Goal: Check status: Check status

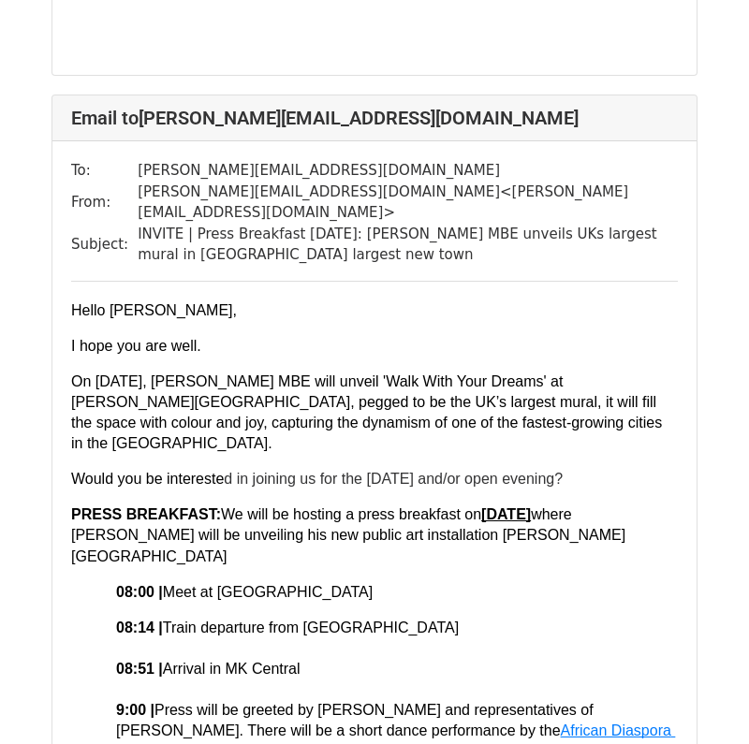
scroll to position [2309, 0]
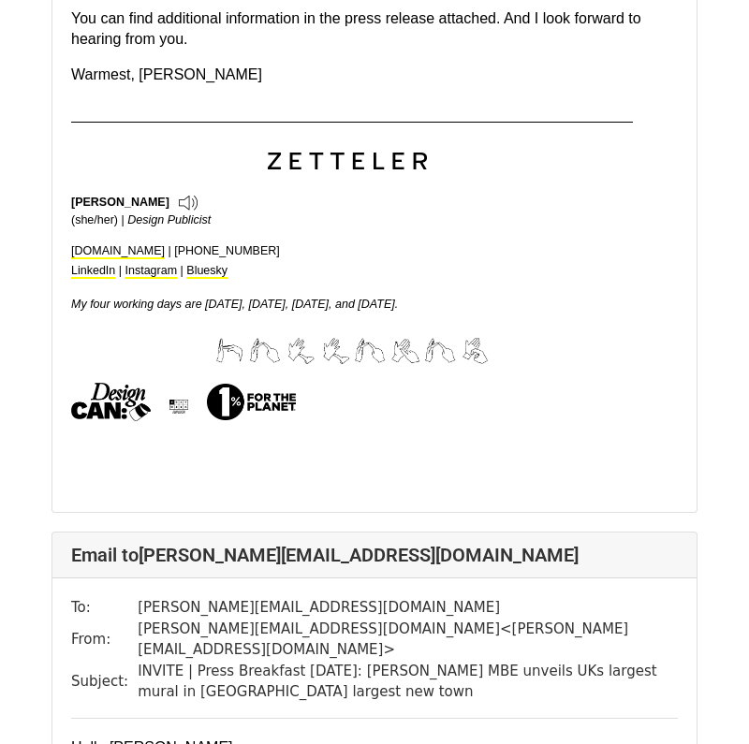
scroll to position [1955, 0]
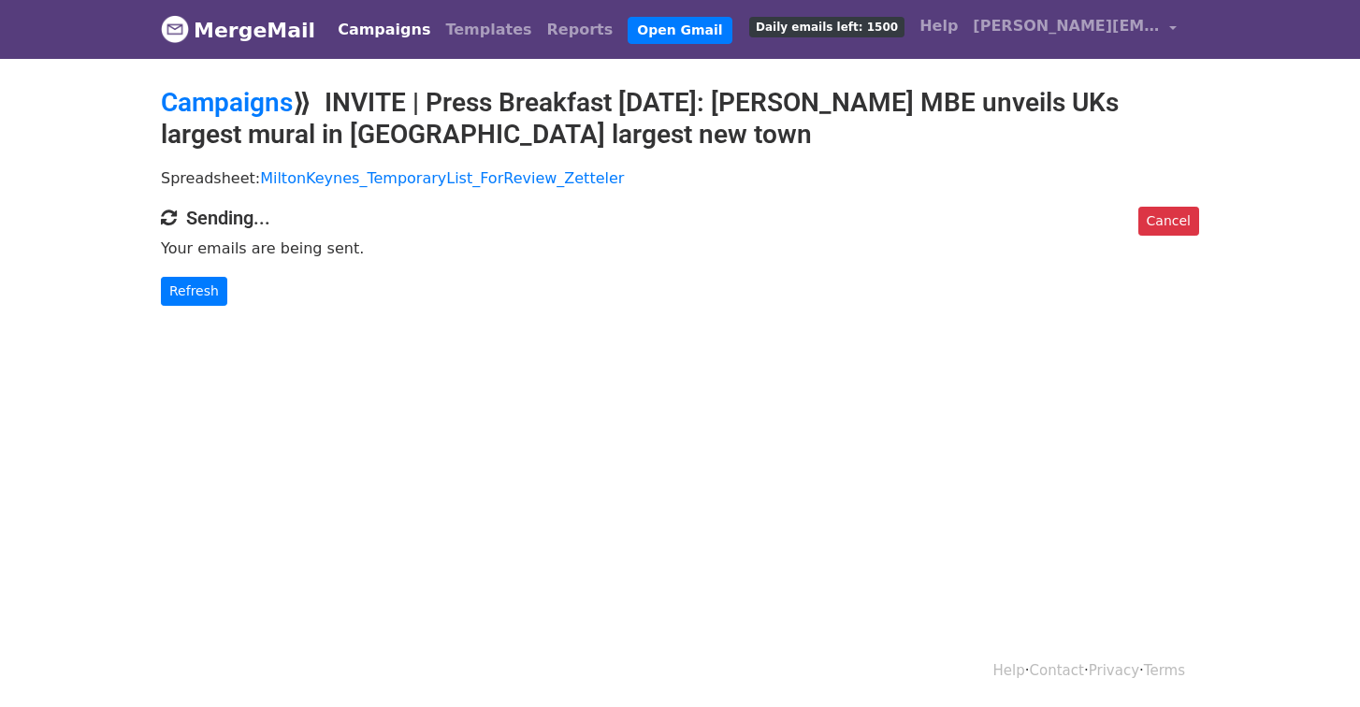
click at [183, 305] on body "MergeMail Campaigns Templates Reports Open Gmail Daily emails left: 1500 Help […" at bounding box center [680, 190] width 1360 height 381
click at [183, 305] on body "MergeMail Campaigns Templates Reports Open Gmail Daily emails left: 1500 Help i…" at bounding box center [680, 190] width 1360 height 381
click at [183, 287] on link "Refresh" at bounding box center [194, 291] width 66 height 29
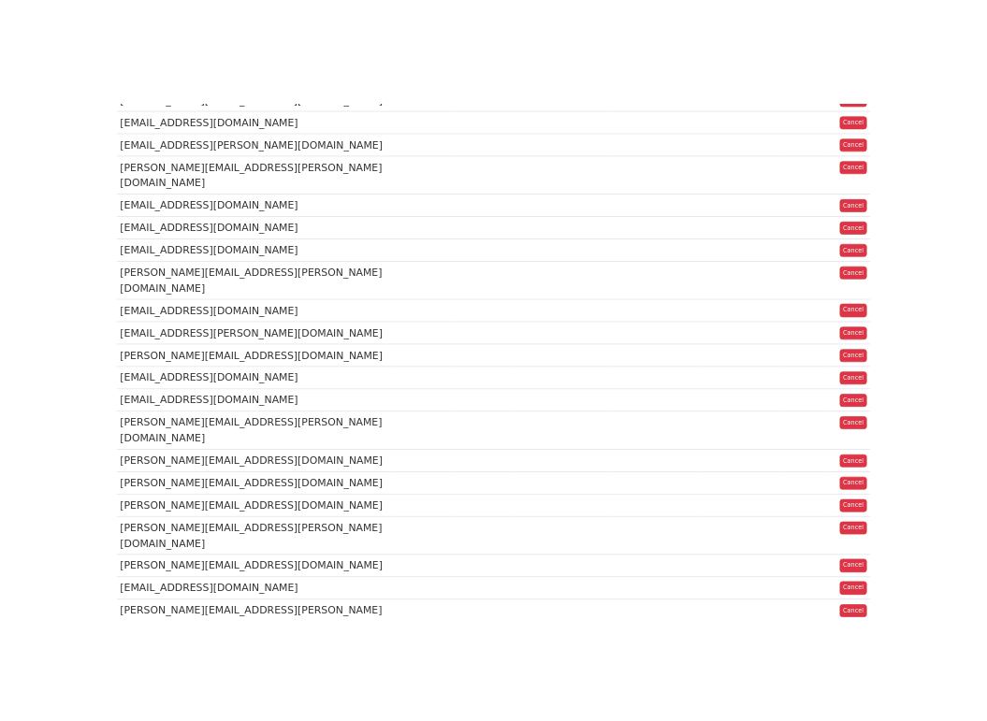
scroll to position [15655, 0]
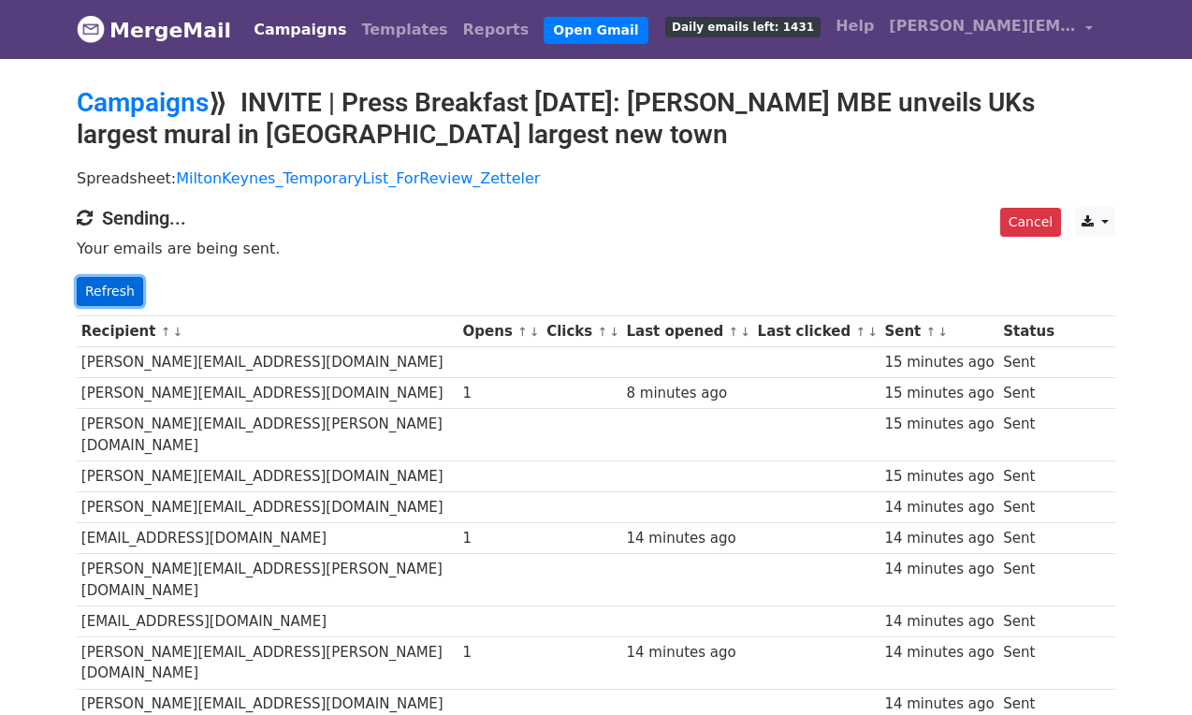
click at [115, 288] on link "Refresh" at bounding box center [110, 291] width 66 height 29
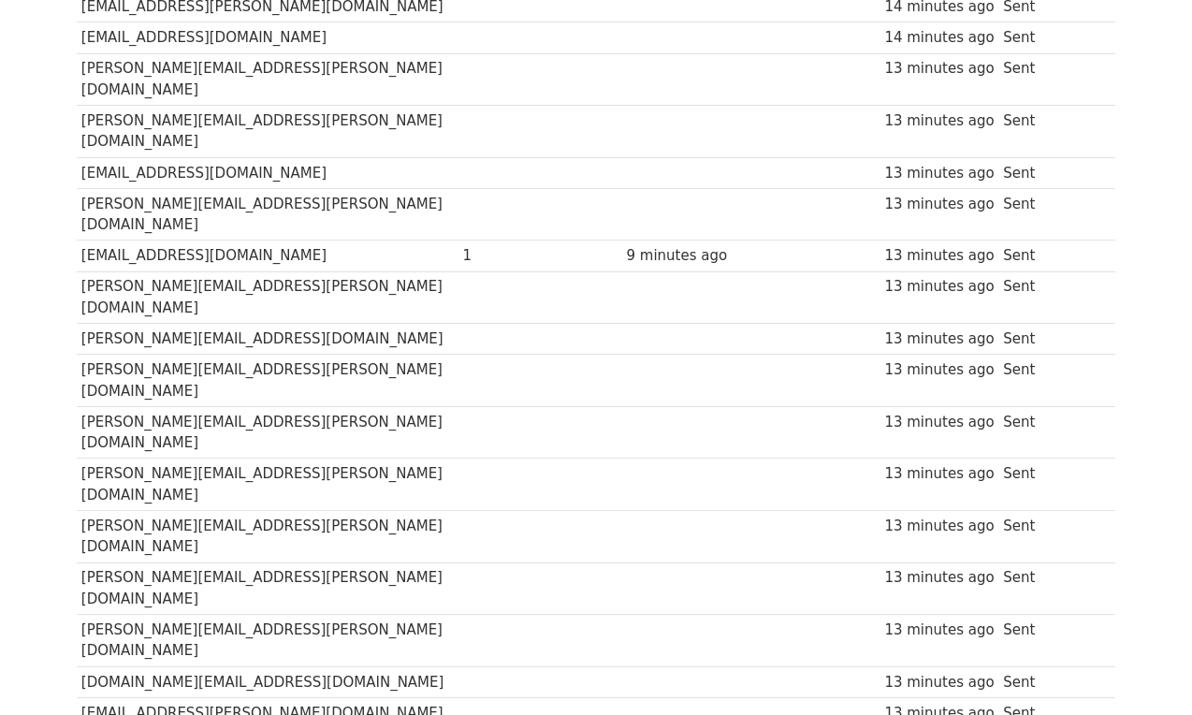
scroll to position [1983, 0]
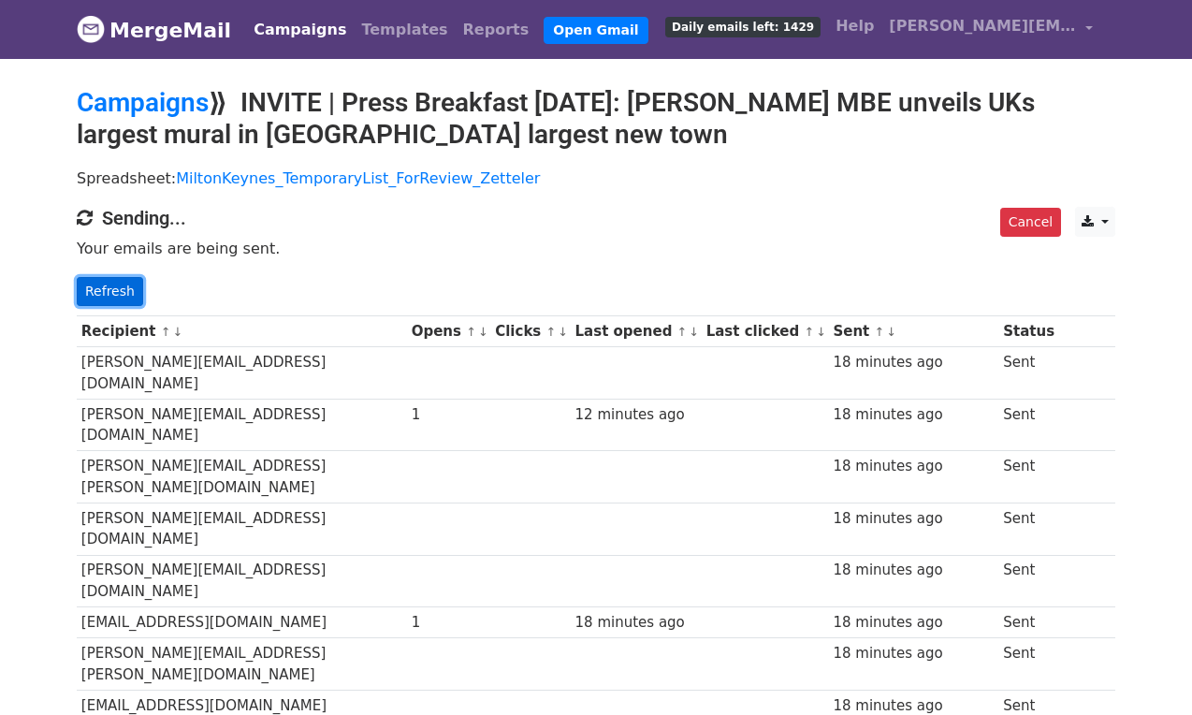
click at [85, 283] on link "Refresh" at bounding box center [110, 291] width 66 height 29
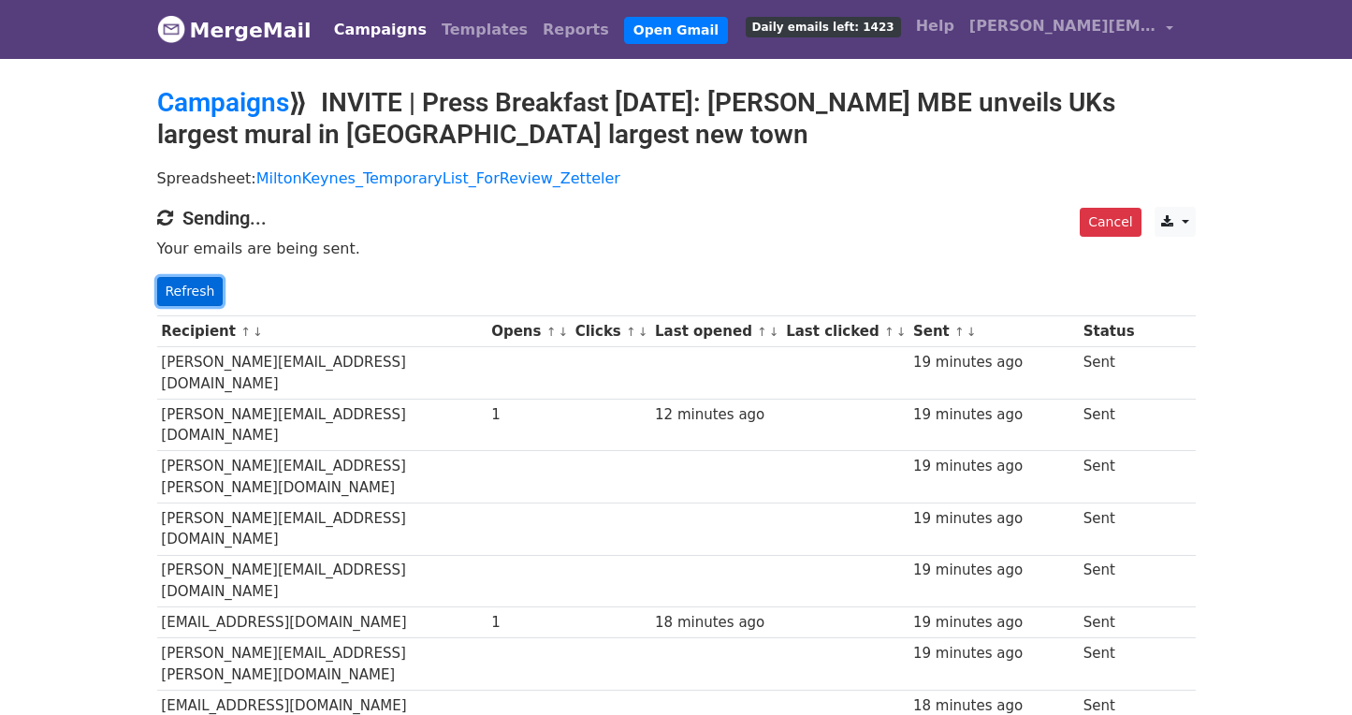
click at [185, 285] on link "Refresh" at bounding box center [190, 291] width 66 height 29
click at [438, 181] on link "MiltonKeynes_TemporaryList_ForReview_Zetteler" at bounding box center [438, 178] width 364 height 18
click at [213, 278] on link "Refresh" at bounding box center [190, 291] width 66 height 29
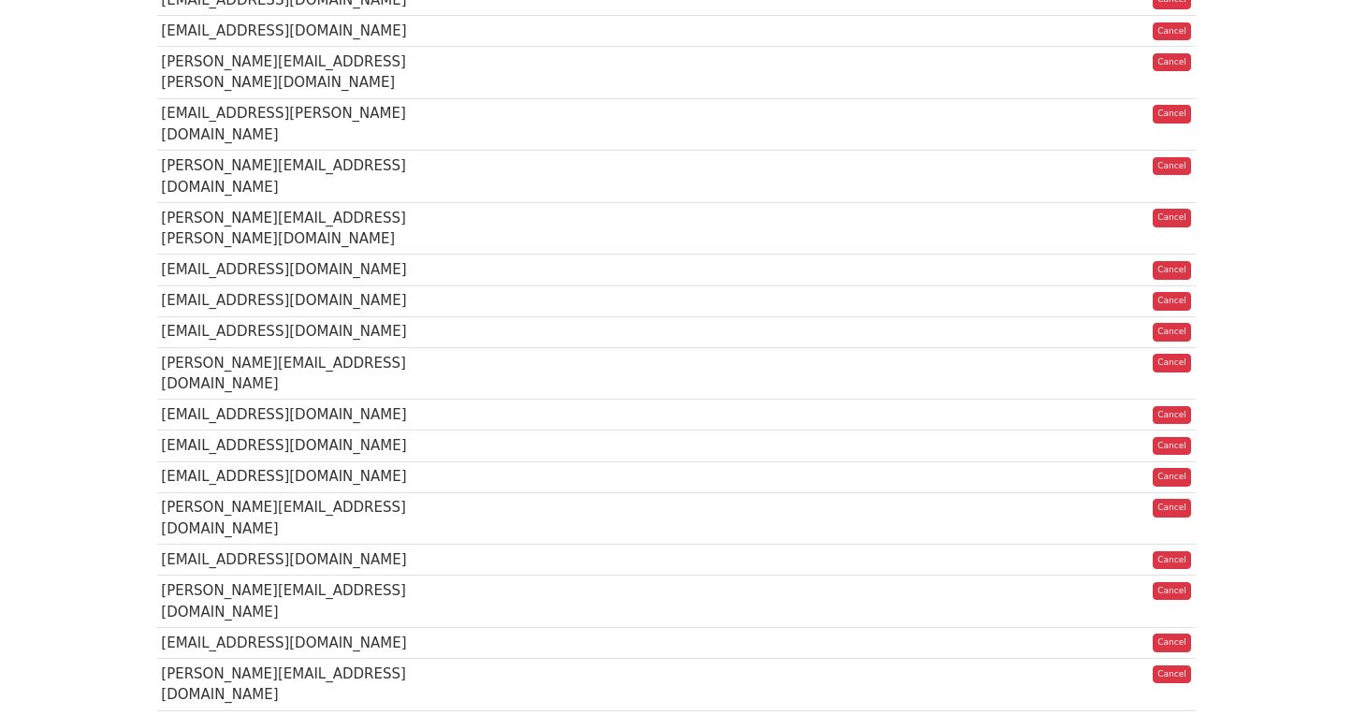
scroll to position [25052, 0]
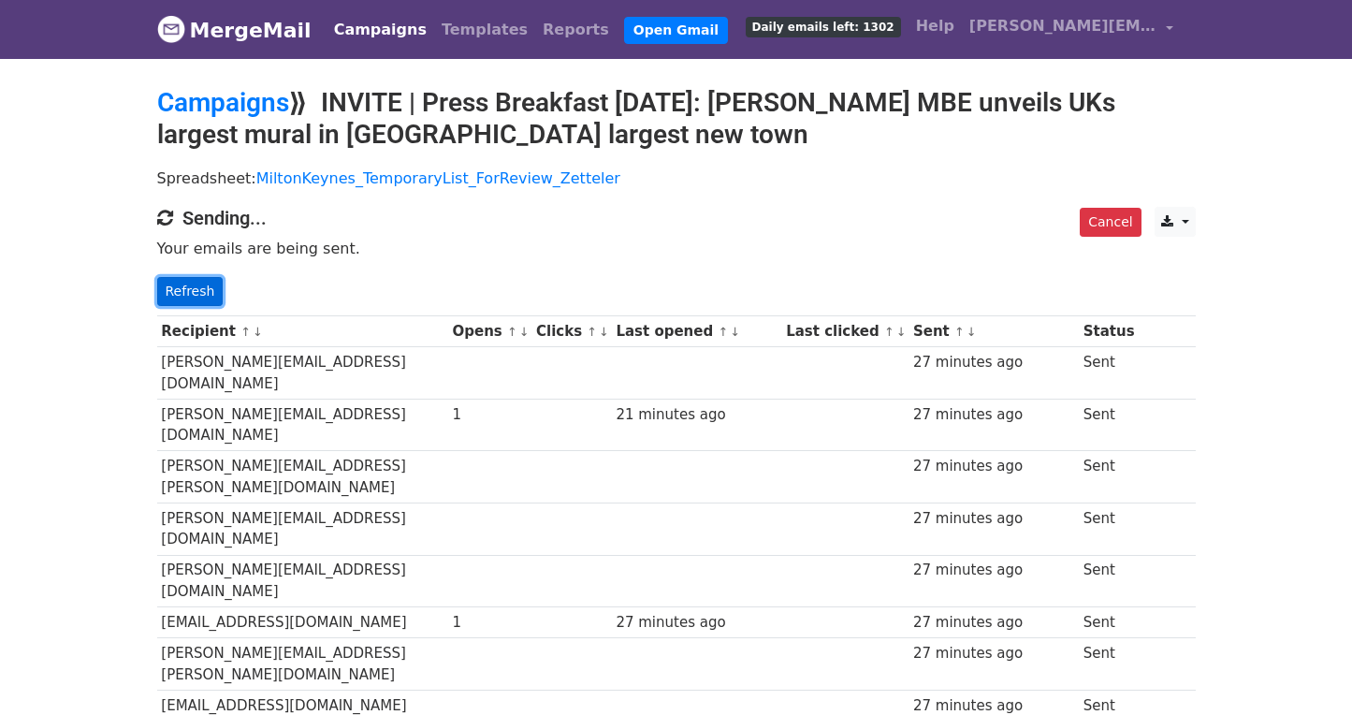
click at [196, 285] on link "Refresh" at bounding box center [190, 291] width 66 height 29
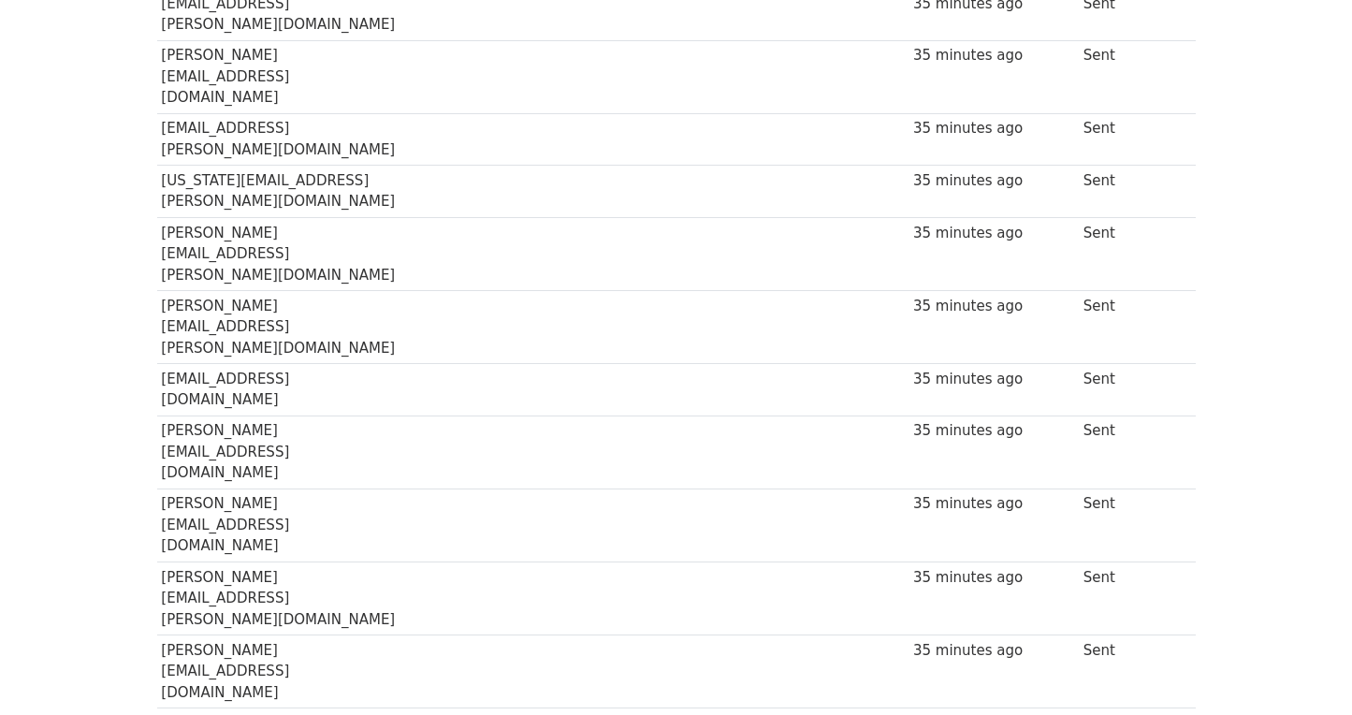
scroll to position [9277, 0]
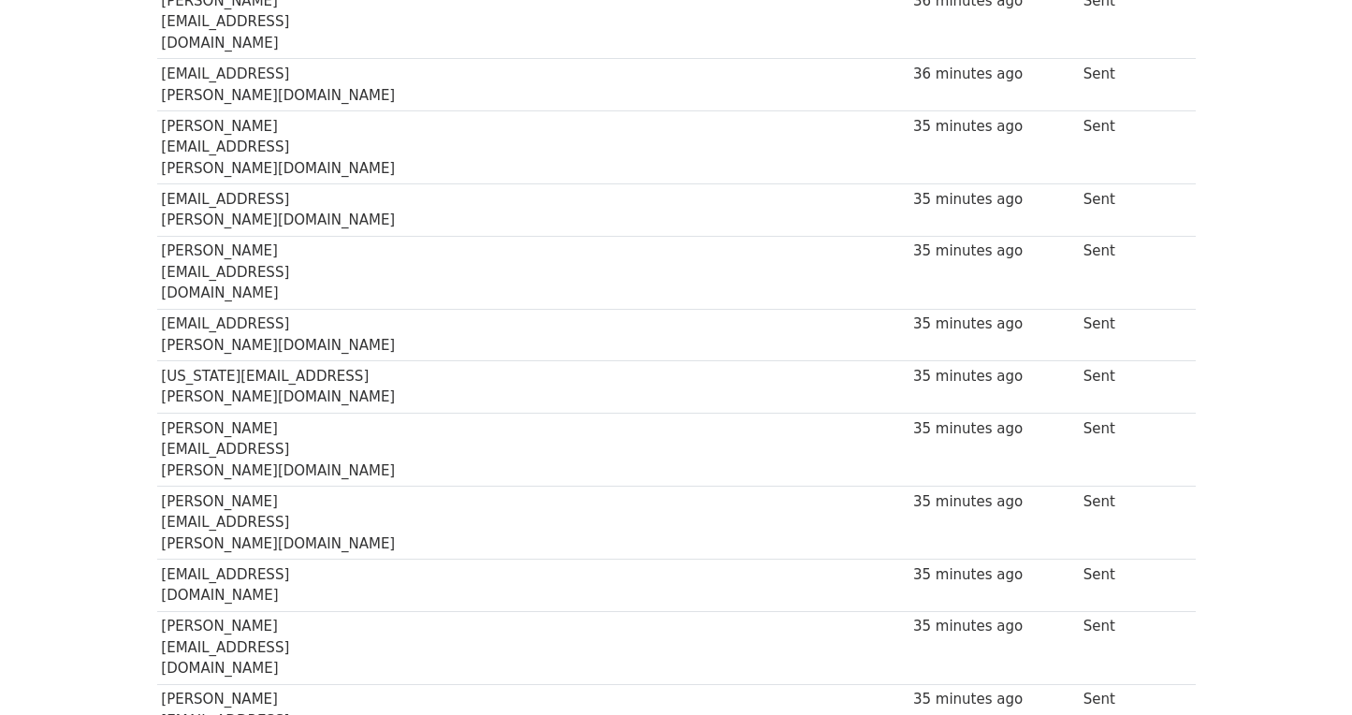
drag, startPoint x: 157, startPoint y: 555, endPoint x: 230, endPoint y: 557, distance: 73.0
copy td "dee.collins"
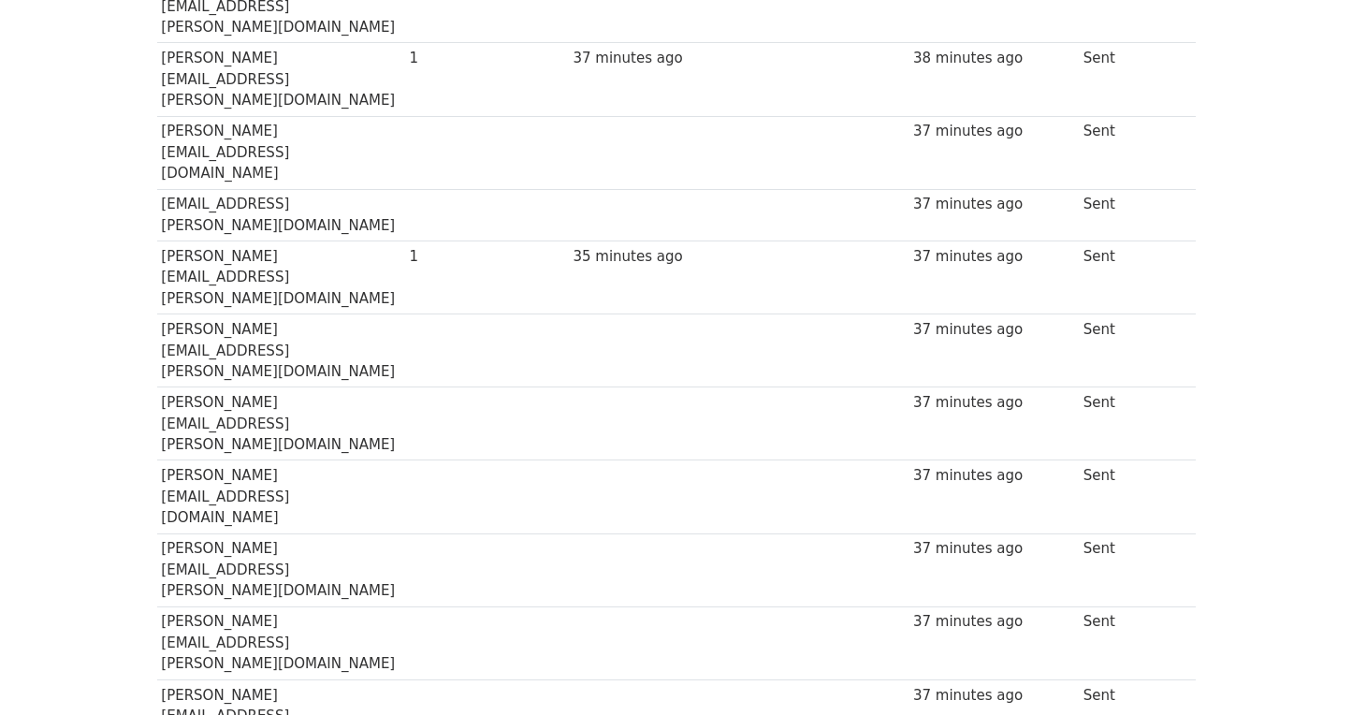
scroll to position [7493, 0]
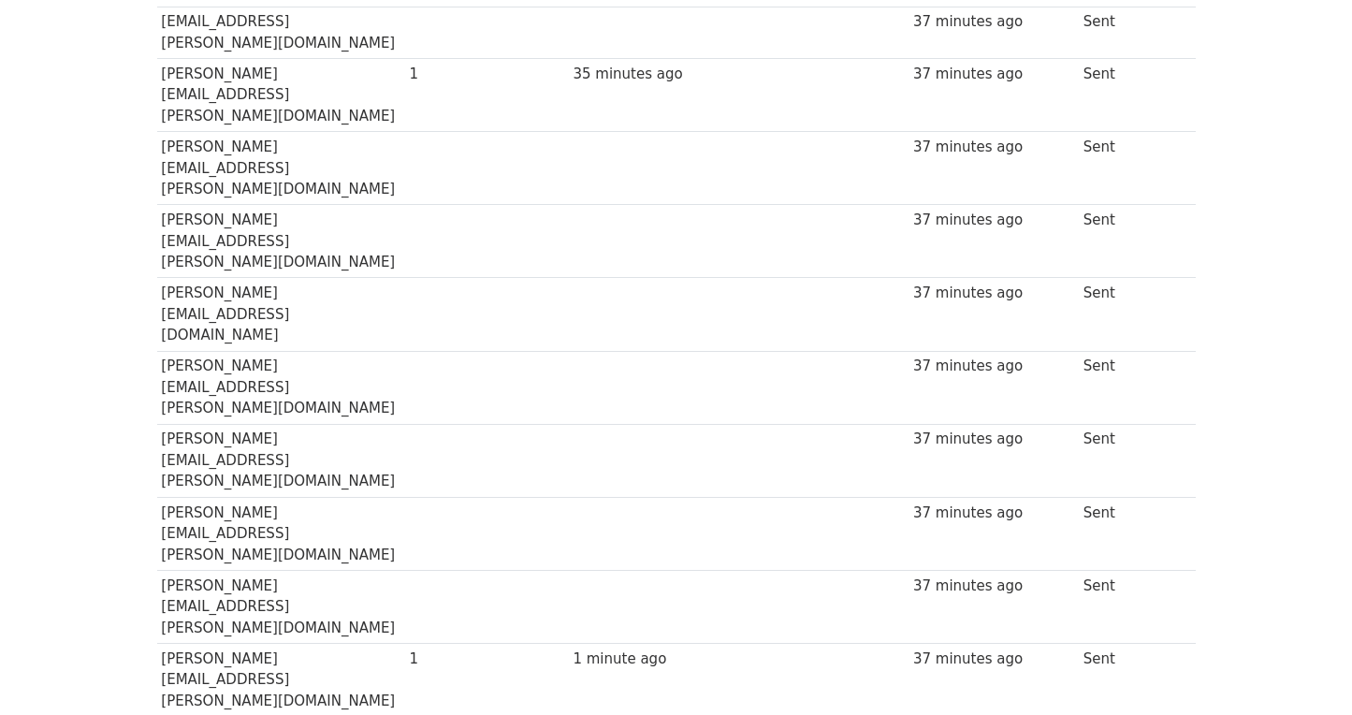
drag, startPoint x: 297, startPoint y: 516, endPoint x: 164, endPoint y: 516, distance: 132.9
copy td "C1815555@courtauld"
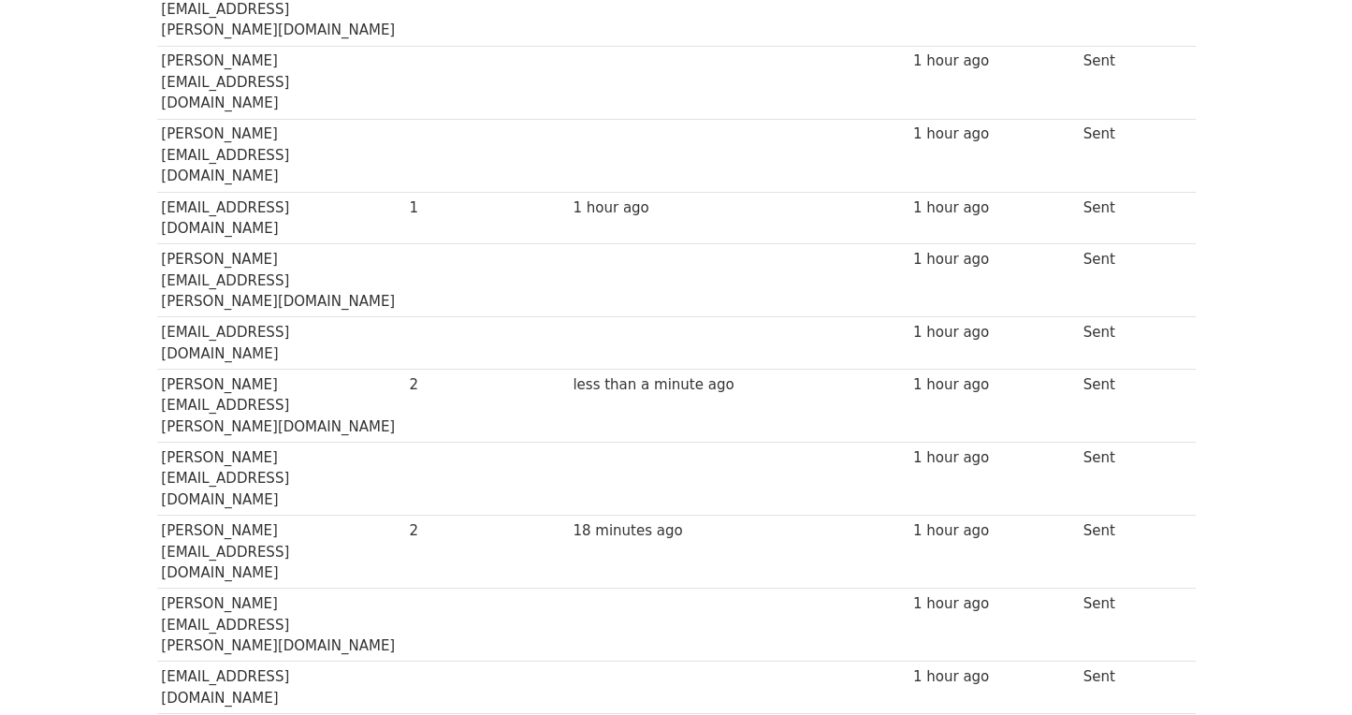
scroll to position [0, 0]
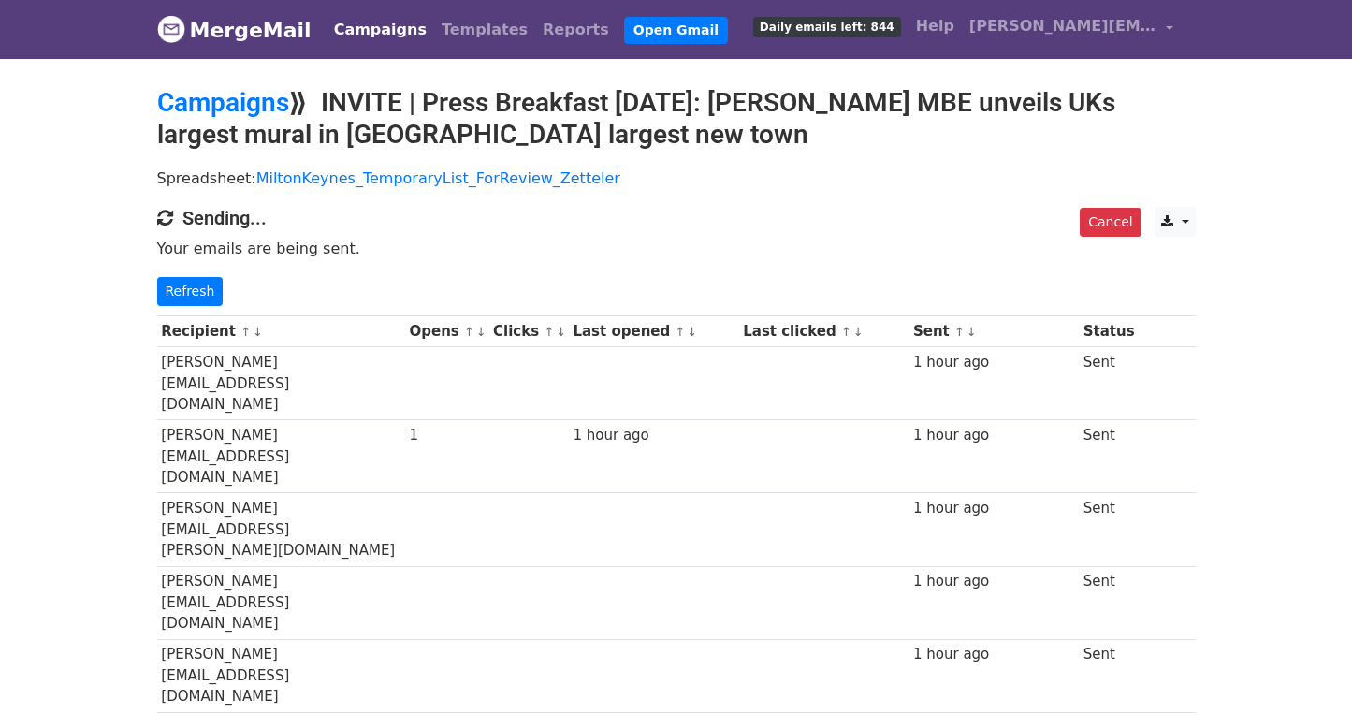
click at [474, 333] on link "↑" at bounding box center [469, 332] width 10 height 14
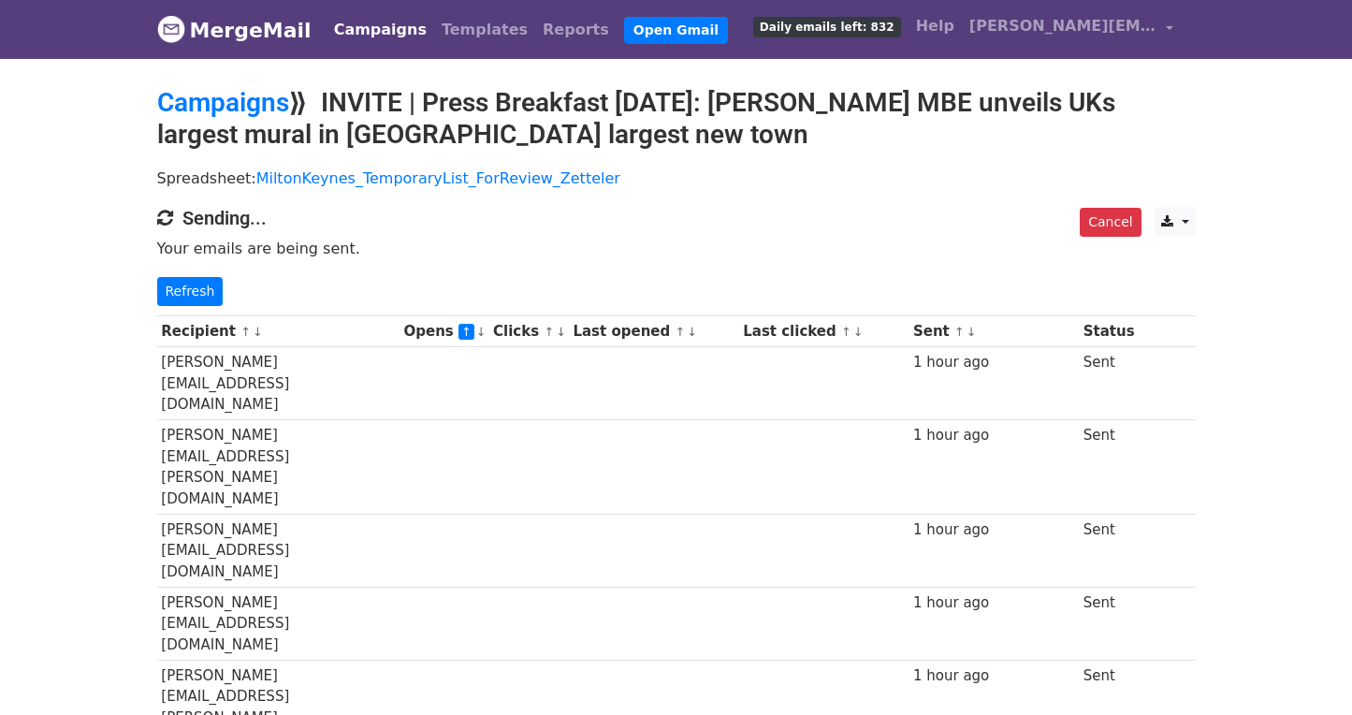
click at [487, 331] on link "↓" at bounding box center [481, 332] width 10 height 14
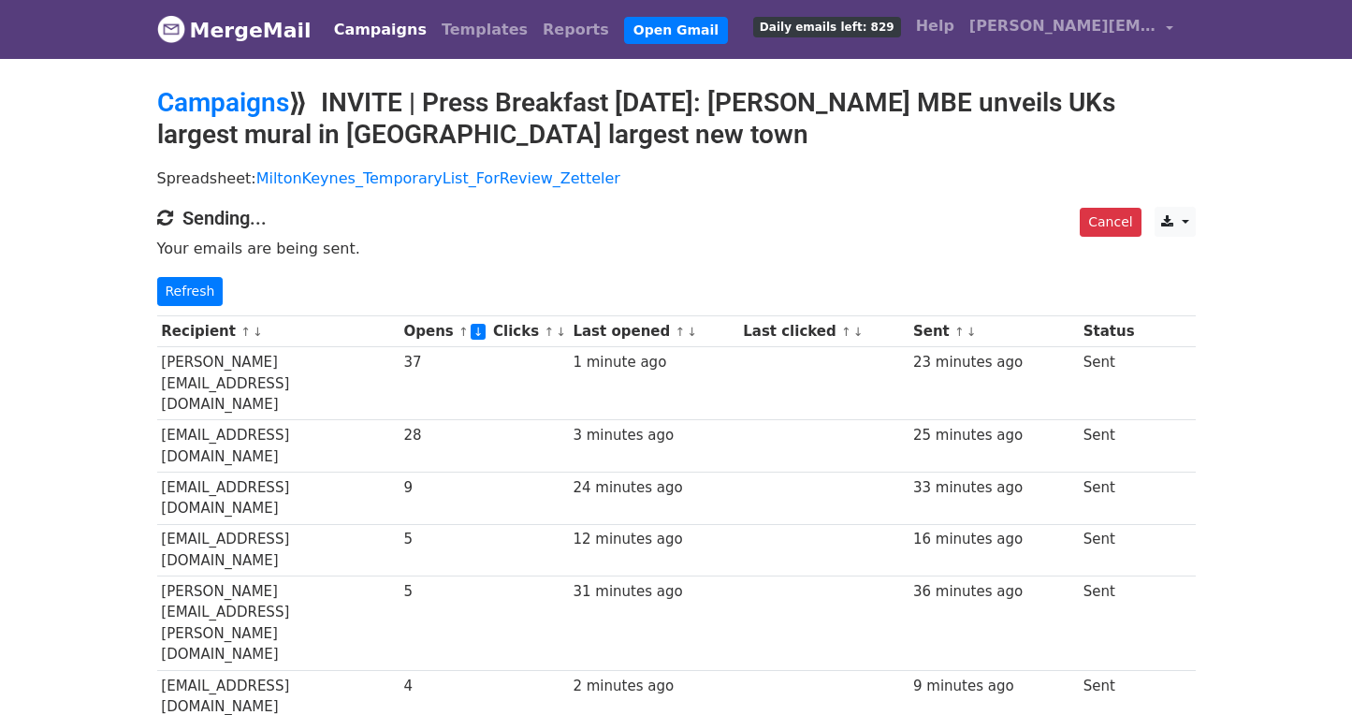
click at [995, 331] on th "Sent ↑ ↓" at bounding box center [993, 331] width 170 height 31
click at [977, 331] on link "↓" at bounding box center [972, 332] width 10 height 14
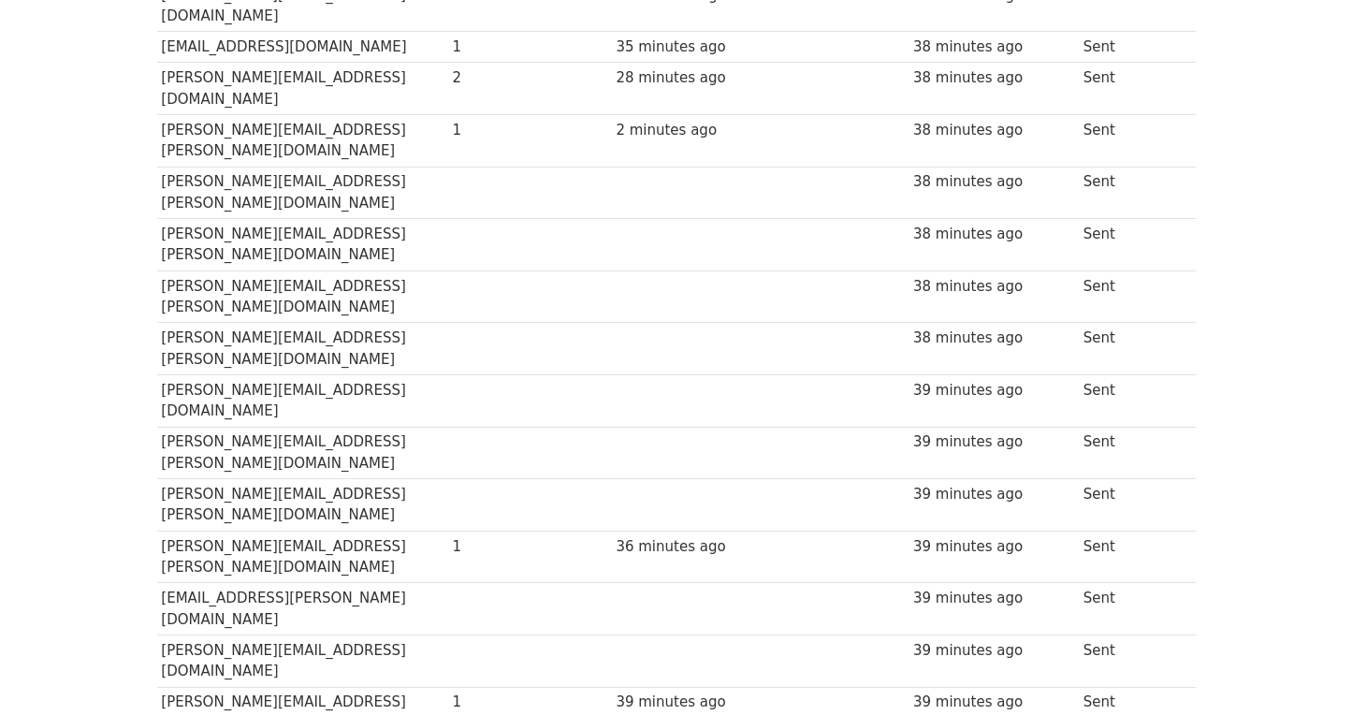
scroll to position [24436, 0]
